Goal: Task Accomplishment & Management: Understand process/instructions

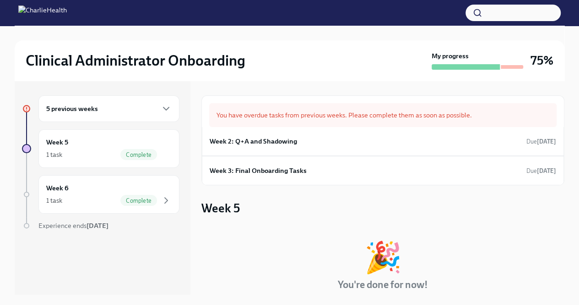
click at [151, 107] on div "5 previous weeks" at bounding box center [109, 108] width 126 height 11
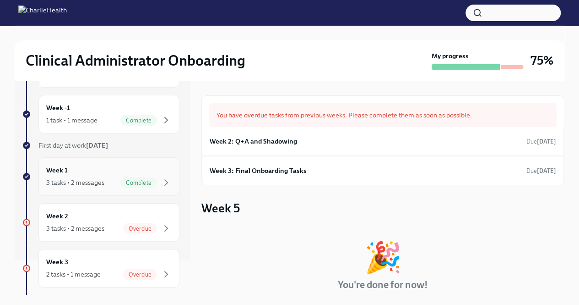
scroll to position [35, 0]
click at [109, 219] on div "Week 2 3 tasks • 2 messages Overdue" at bounding box center [109, 221] width 126 height 23
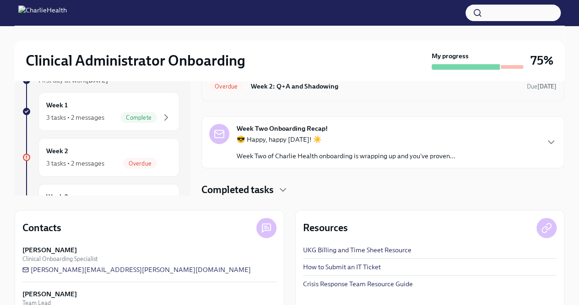
scroll to position [131, 0]
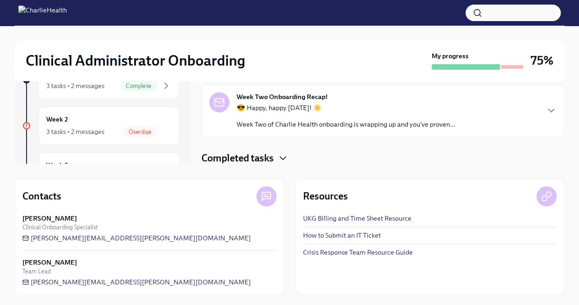
click at [283, 156] on icon "button" at bounding box center [283, 158] width 11 height 11
click at [131, 161] on div "Week 3 2 tasks • 1 message Overdue" at bounding box center [109, 171] width 126 height 23
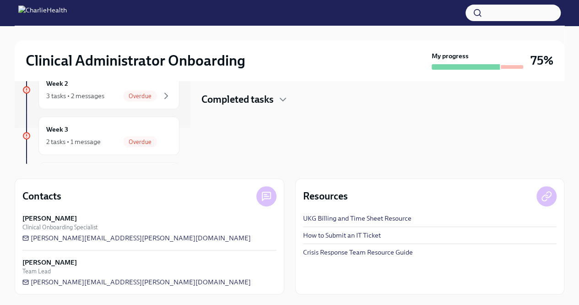
scroll to position [37, 0]
click at [92, 129] on div "Week 3 2 tasks • 1 message Overdue" at bounding box center [109, 134] width 126 height 23
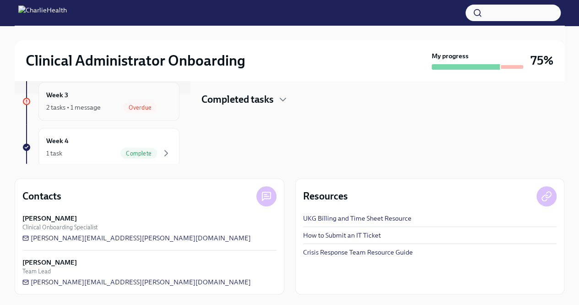
scroll to position [71, 0]
click at [112, 101] on div "2 tasks • 1 message Overdue" at bounding box center [109, 106] width 126 height 11
click at [98, 148] on div "1 task Complete" at bounding box center [109, 152] width 126 height 11
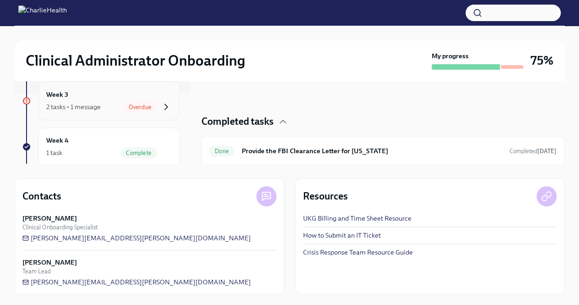
click at [164, 108] on icon "button" at bounding box center [166, 106] width 11 height 11
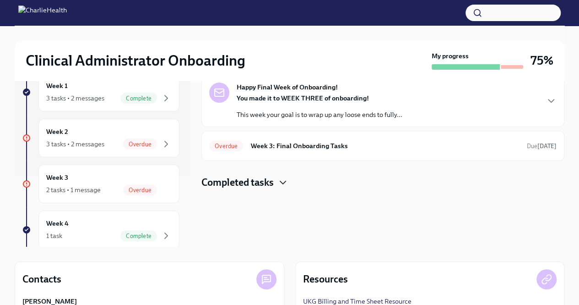
scroll to position [31, 0]
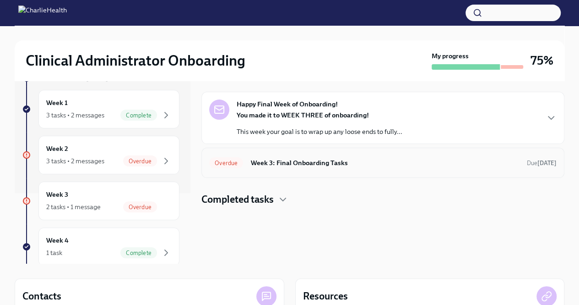
click at [369, 161] on h6 "Week 3: Final Onboarding Tasks" at bounding box center [385, 163] width 269 height 10
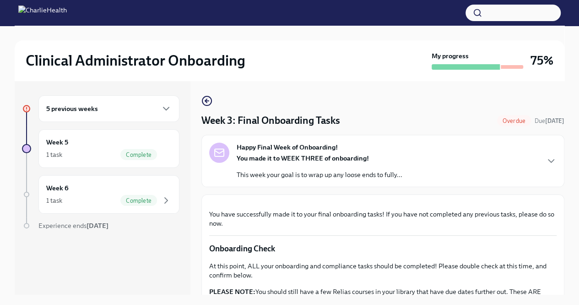
click at [137, 113] on div "5 previous weeks" at bounding box center [109, 108] width 126 height 11
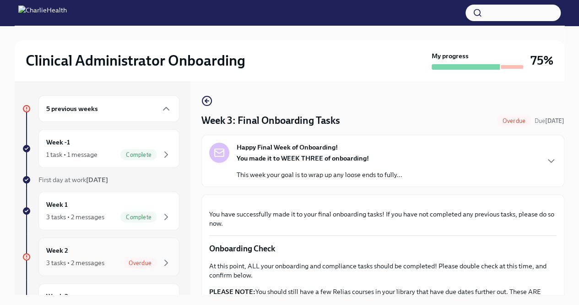
click at [97, 249] on div "Week 2 3 tasks • 2 messages Overdue" at bounding box center [109, 256] width 126 height 23
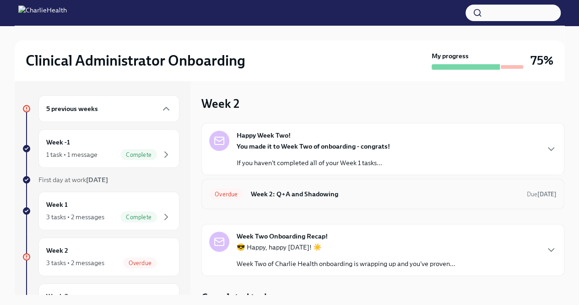
click at [260, 193] on h6 "Week 2: Q+A and Shadowing" at bounding box center [385, 194] width 269 height 10
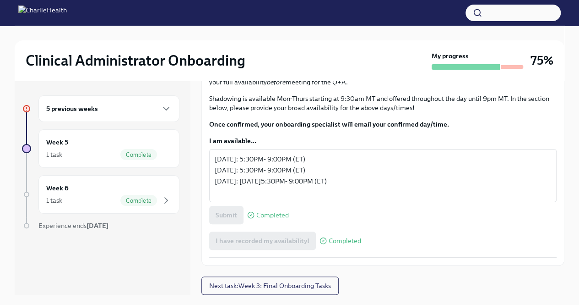
scroll to position [16, 0]
